Goal: Task Accomplishment & Management: Use online tool/utility

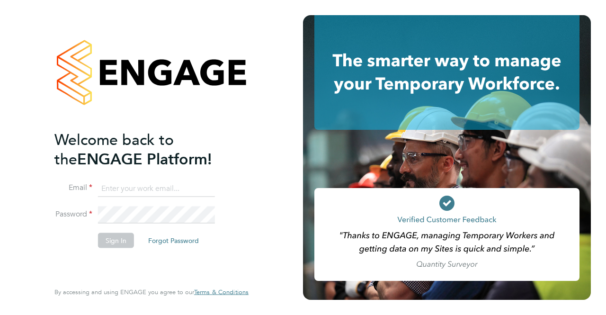
click at [142, 188] on input at bounding box center [156, 188] width 117 height 17
type input "[EMAIL_ADDRESS][DOMAIN_NAME]"
click at [119, 246] on button "Sign In" at bounding box center [116, 239] width 36 height 15
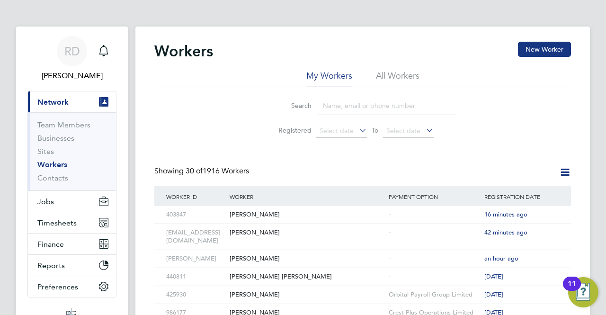
click at [346, 107] on input at bounding box center [387, 106] width 138 height 18
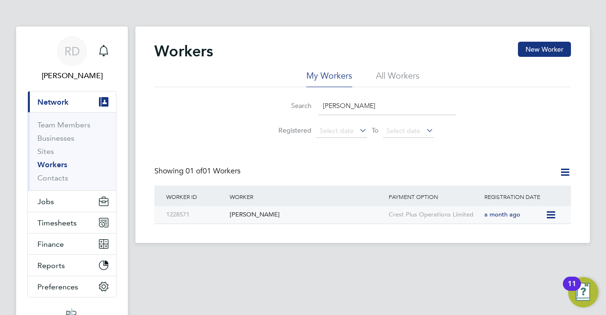
type input "Martin Mcc"
click at [258, 213] on div "Martin Mccabe" at bounding box center [306, 215] width 159 height 18
click at [552, 214] on icon at bounding box center [549, 214] width 9 height 11
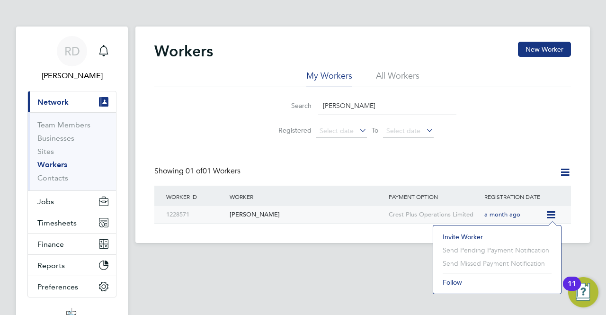
click at [252, 215] on div "Martin Mccabe" at bounding box center [306, 215] width 159 height 18
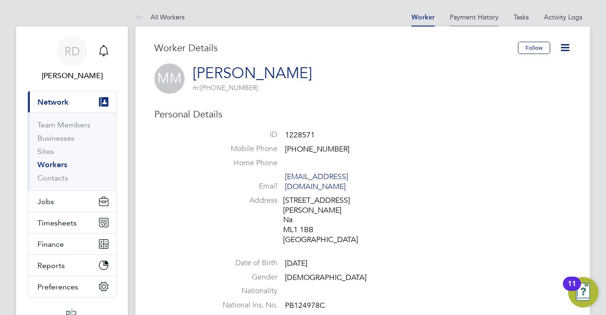
click at [482, 18] on link "Payment History" at bounding box center [474, 17] width 49 height 9
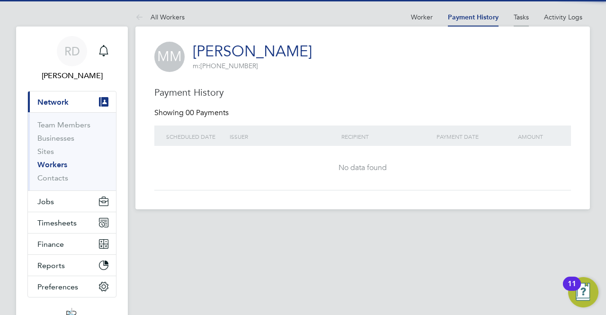
click at [521, 15] on link "Tasks" at bounding box center [521, 17] width 15 height 9
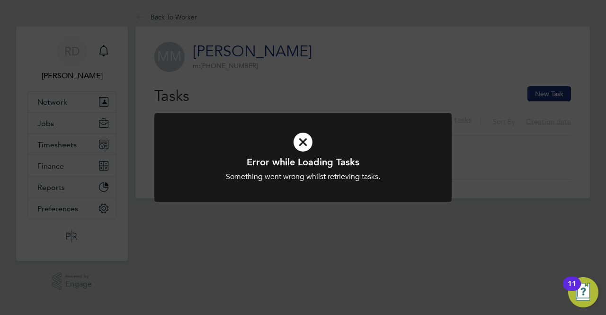
click at [301, 146] on icon at bounding box center [303, 142] width 246 height 37
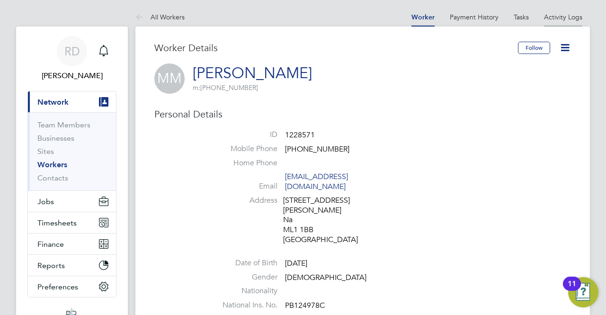
click at [559, 15] on link "Activity Logs" at bounding box center [563, 17] width 38 height 9
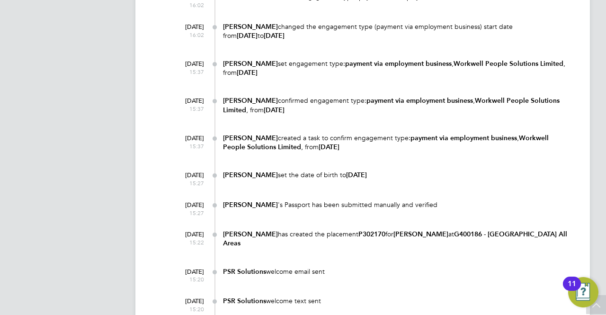
scroll to position [1136, 0]
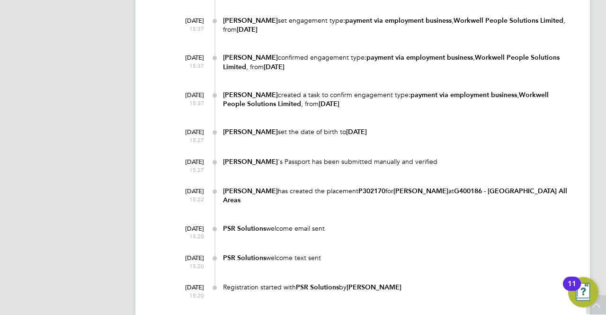
click at [511, 188] on b "G400186 - South Queensferry All Areas" at bounding box center [395, 195] width 344 height 17
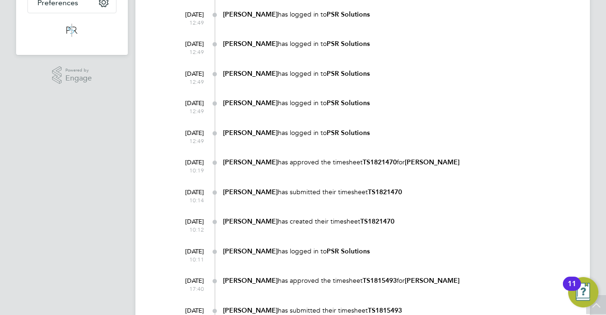
scroll to position [0, 0]
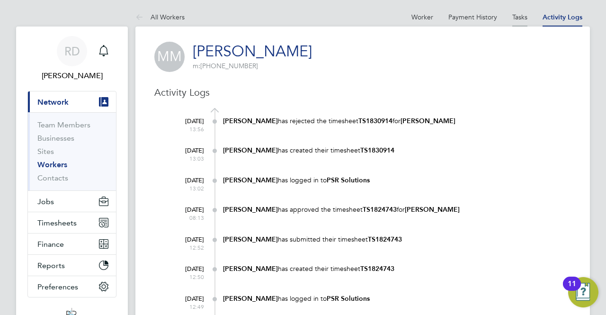
click at [522, 19] on link "Tasks" at bounding box center [519, 17] width 15 height 9
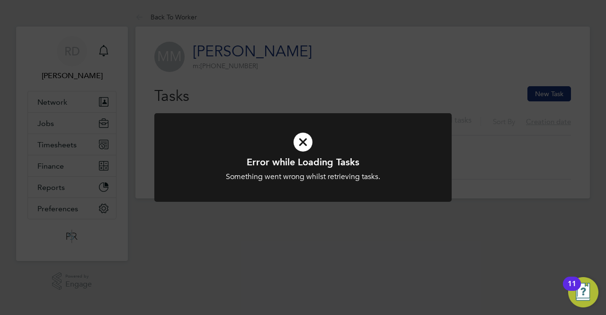
click at [302, 147] on icon at bounding box center [303, 142] width 246 height 37
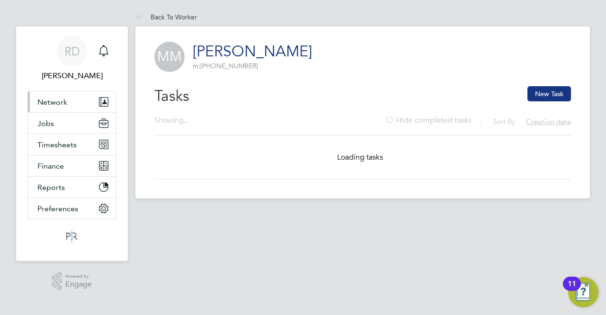
click at [62, 103] on span "Network" at bounding box center [52, 102] width 30 height 9
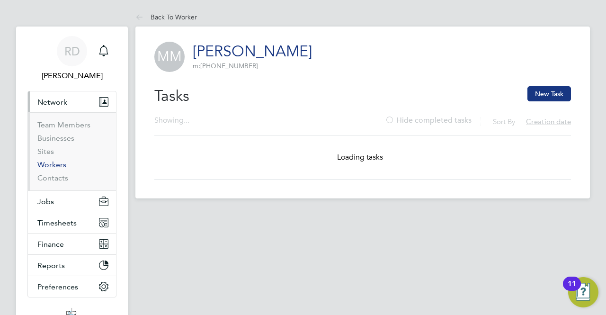
click at [55, 164] on link "Workers" at bounding box center [51, 164] width 29 height 9
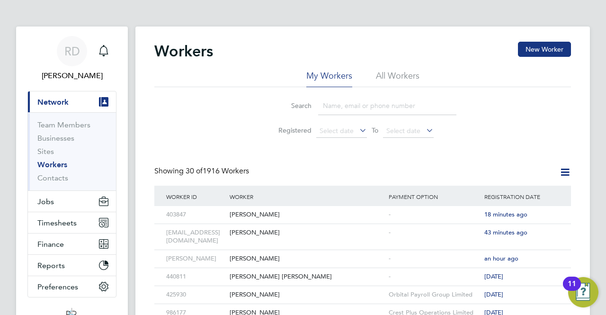
click at [343, 112] on input at bounding box center [387, 106] width 138 height 18
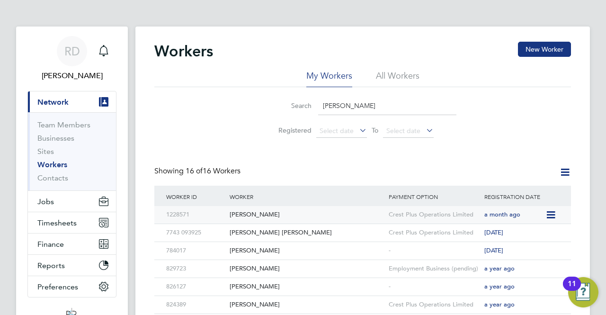
type input "[PERSON_NAME]"
click at [185, 213] on div "1228571" at bounding box center [195, 215] width 63 height 18
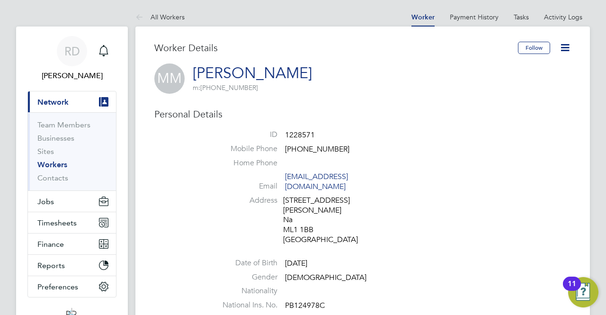
click at [221, 64] on link "[PERSON_NAME]" at bounding box center [252, 73] width 119 height 18
click at [574, 15] on link "Activity Logs" at bounding box center [563, 17] width 38 height 9
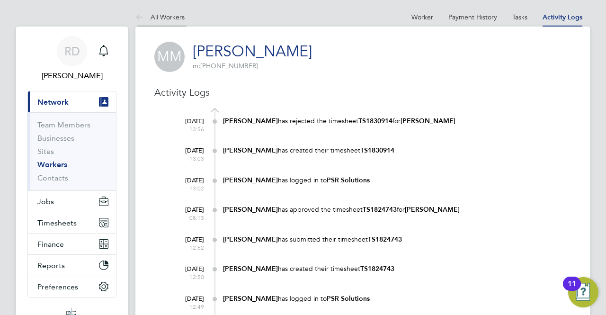
click at [138, 17] on icon at bounding box center [141, 18] width 12 height 12
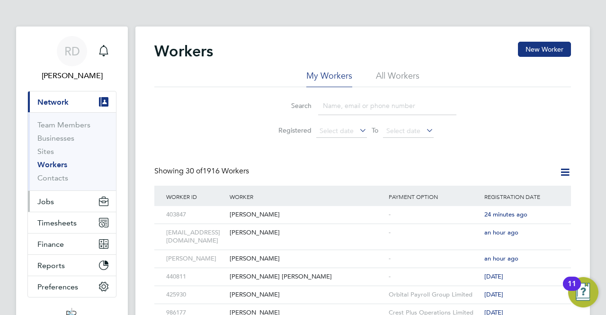
click at [53, 204] on span "Jobs" at bounding box center [45, 201] width 17 height 9
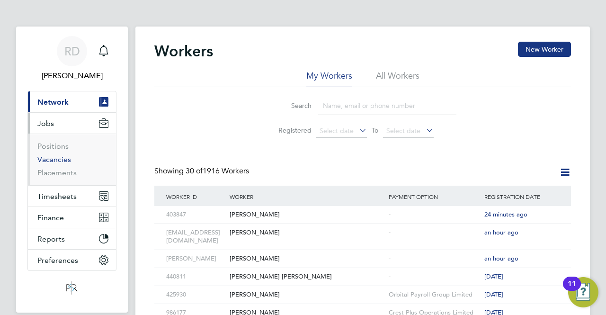
click at [50, 160] on link "Vacancies" at bounding box center [54, 159] width 34 height 9
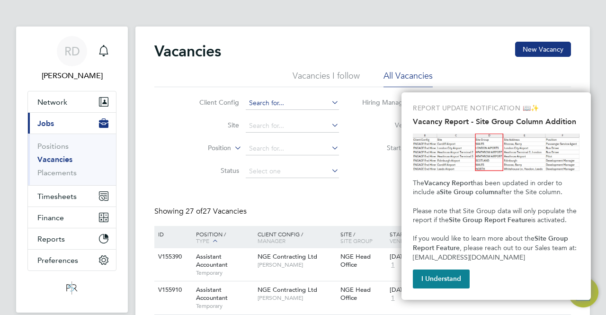
click at [279, 104] on input at bounding box center [292, 103] width 93 height 13
click at [205, 124] on label "Site" at bounding box center [212, 125] width 54 height 9
click at [448, 278] on button "I Understand" at bounding box center [441, 278] width 57 height 19
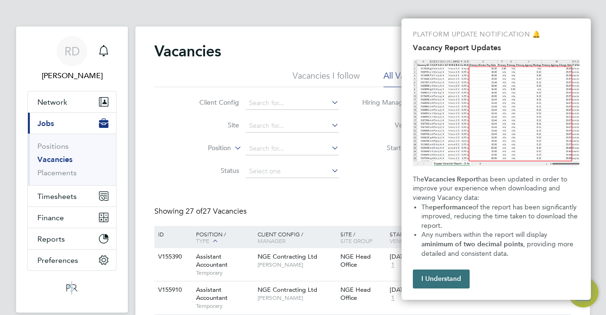
click at [448, 282] on button "I Understand" at bounding box center [441, 278] width 57 height 19
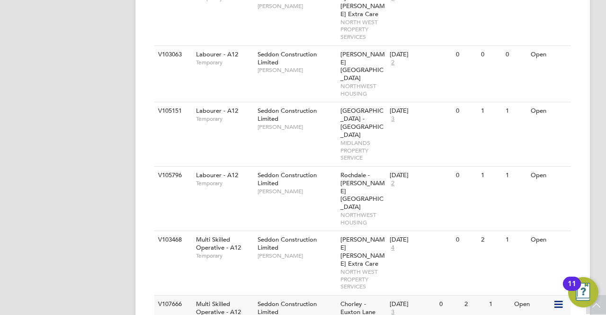
scroll to position [899, 0]
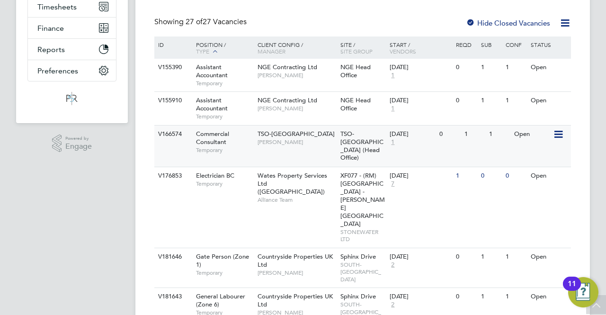
scroll to position [0, 0]
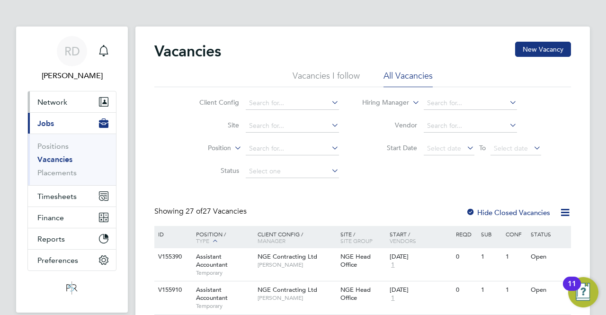
click at [61, 99] on span "Network" at bounding box center [52, 102] width 30 height 9
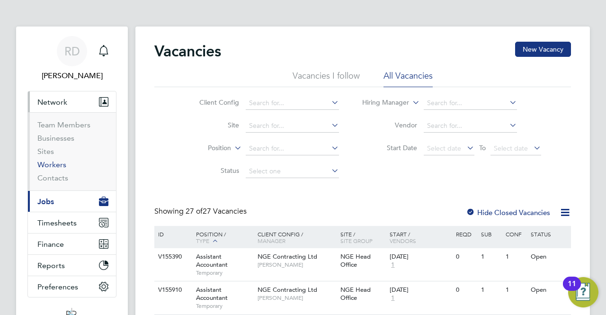
click at [62, 164] on link "Workers" at bounding box center [51, 164] width 29 height 9
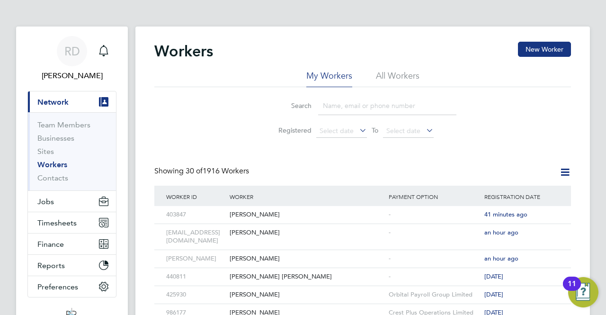
click at [356, 107] on input at bounding box center [387, 106] width 138 height 18
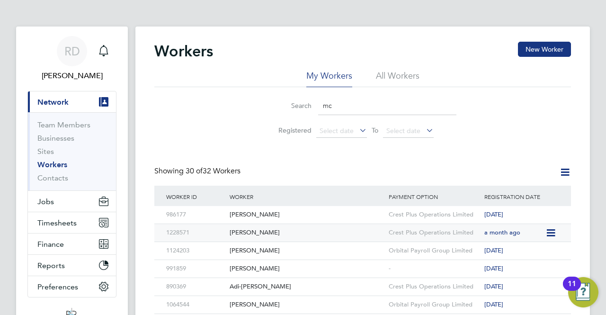
type input "mc"
click at [238, 237] on div "Martin Mccabe" at bounding box center [306, 233] width 159 height 18
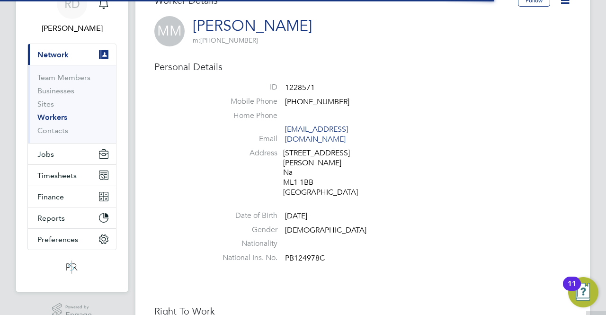
scroll to position [142, 0]
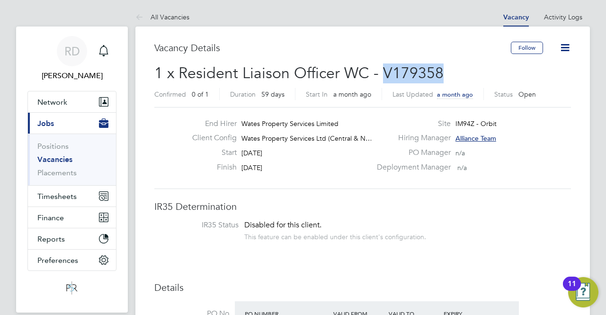
drag, startPoint x: 439, startPoint y: 75, endPoint x: 380, endPoint y: 69, distance: 59.5
click at [380, 69] on span "1 x Resident Liaison Officer WC - V179358" at bounding box center [298, 73] width 289 height 18
copy span "V179358"
click at [35, 124] on button "Current page: Jobs" at bounding box center [72, 123] width 88 height 21
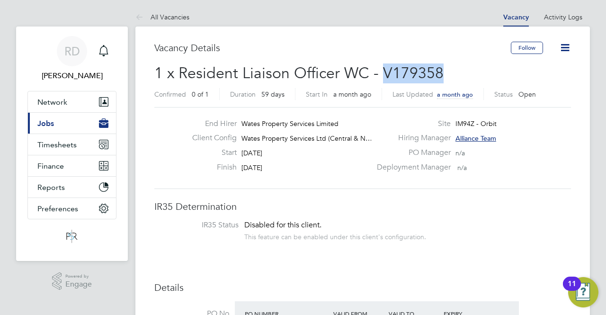
click at [50, 123] on span "Jobs" at bounding box center [45, 123] width 17 height 9
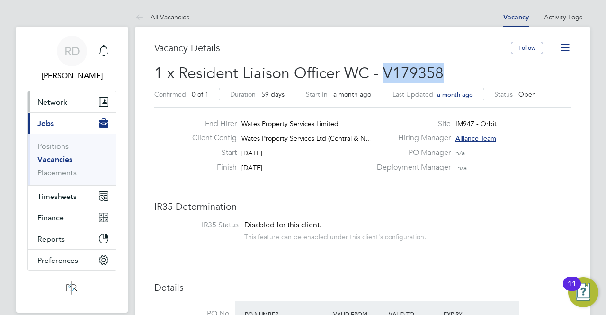
click at [66, 95] on button "Network" at bounding box center [72, 101] width 88 height 21
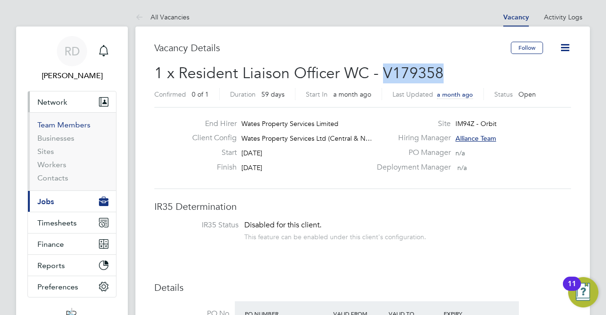
click at [57, 125] on link "Team Members" at bounding box center [63, 124] width 53 height 9
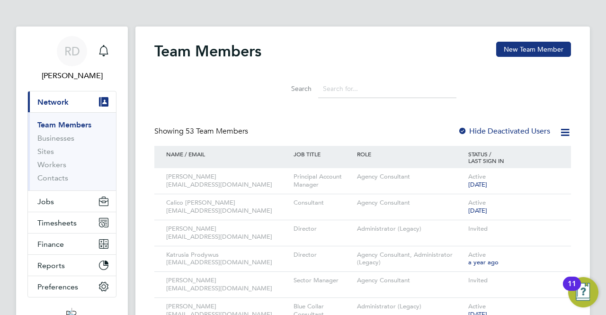
click at [60, 103] on span "Network" at bounding box center [52, 102] width 31 height 9
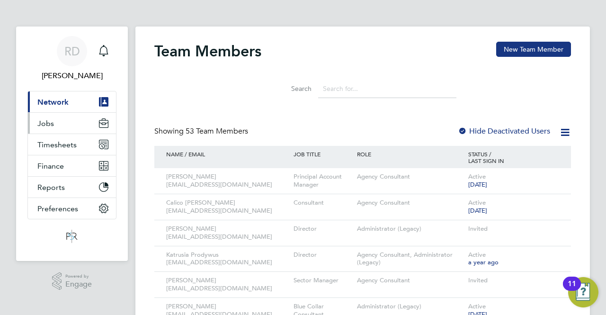
click at [52, 128] on button "Jobs" at bounding box center [72, 123] width 88 height 21
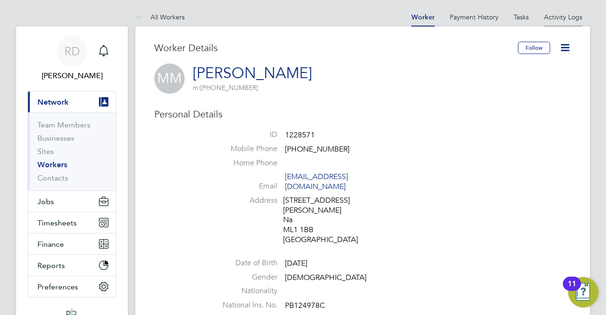
click at [567, 17] on link "Activity Logs" at bounding box center [563, 17] width 38 height 9
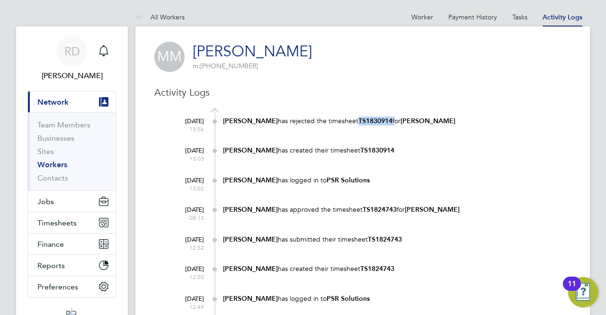
drag, startPoint x: 371, startPoint y: 120, endPoint x: 339, endPoint y: 119, distance: 31.7
click at [339, 119] on div "Ben Perkin has rejected the timesheet TS1830914 for Martin Mccabe" at bounding box center [397, 120] width 348 height 9
click at [55, 206] on button "Jobs" at bounding box center [72, 201] width 88 height 21
click at [54, 222] on span "Timesheets" at bounding box center [56, 222] width 39 height 9
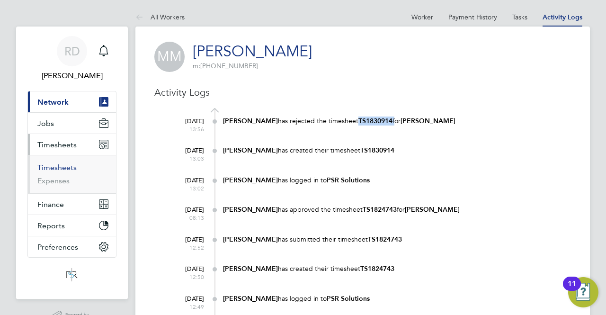
click at [61, 166] on link "Timesheets" at bounding box center [56, 167] width 39 height 9
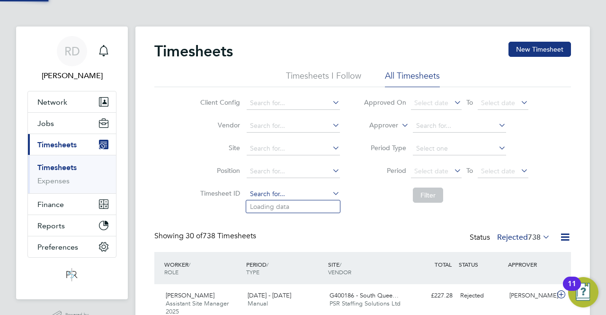
click at [251, 195] on input at bounding box center [293, 193] width 93 height 13
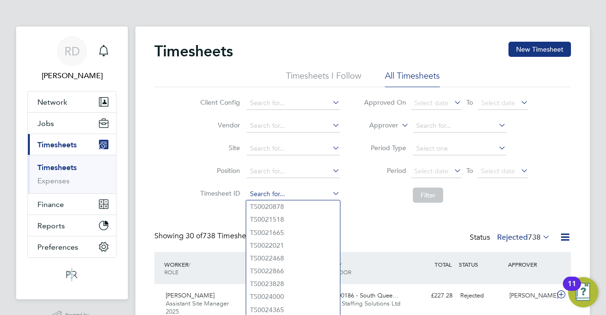
paste input "TS1830914"
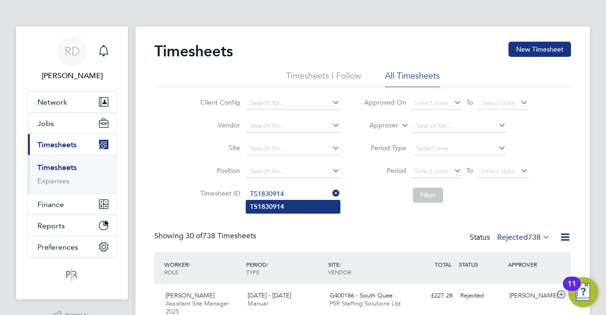
type input "TS1830914"
click at [259, 209] on b "TS1830914" at bounding box center [267, 207] width 34 height 8
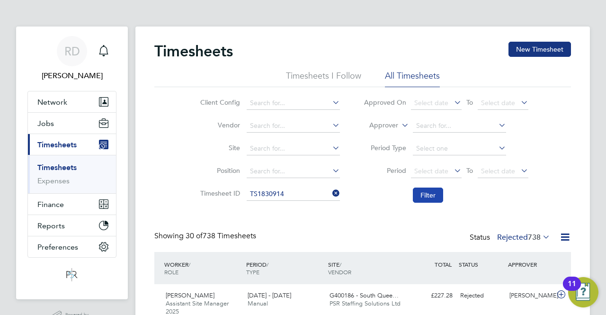
click at [428, 196] on button "Filter" at bounding box center [428, 194] width 30 height 15
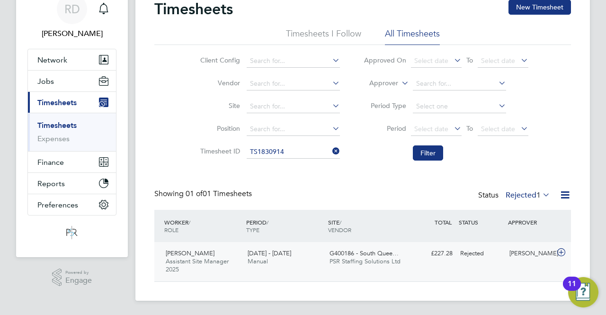
click at [355, 251] on span "G400186 - South Quee…" at bounding box center [363, 253] width 69 height 8
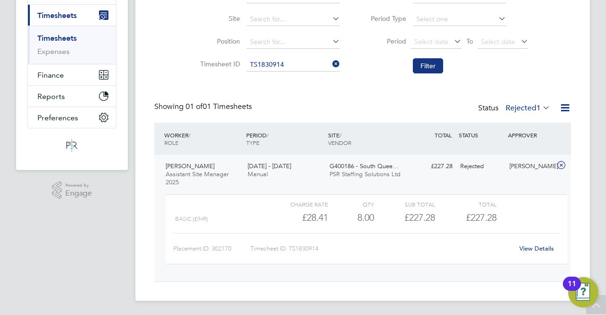
click at [533, 239] on div "Placement ID: 302170 Timesheet ID: TS1830914 View Details" at bounding box center [366, 244] width 386 height 23
click at [533, 247] on link "View Details" at bounding box center [536, 248] width 35 height 8
